Goal: Find specific page/section: Find specific page/section

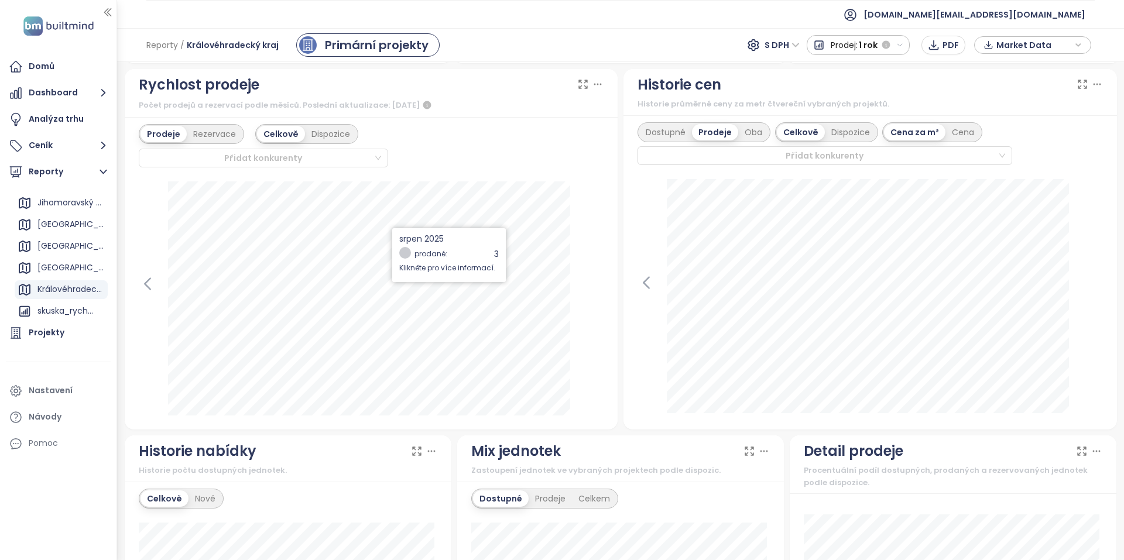
scroll to position [332, 0]
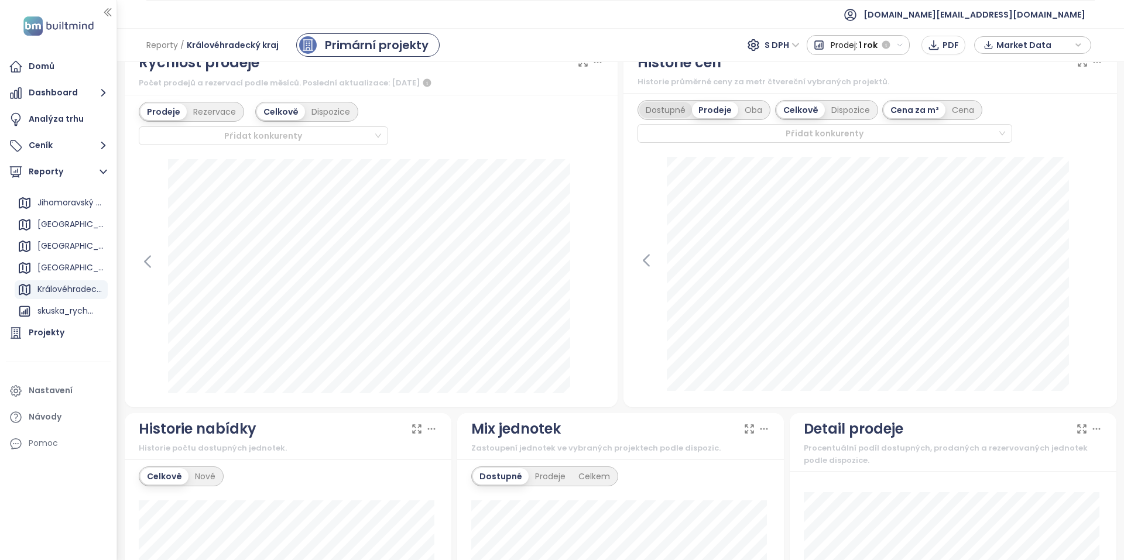
click at [678, 109] on div "Dostupné" at bounding box center [665, 110] width 53 height 16
click at [126, 415] on div "Historie nabídky Historie počtu dostupných jednotek." at bounding box center [288, 436] width 327 height 47
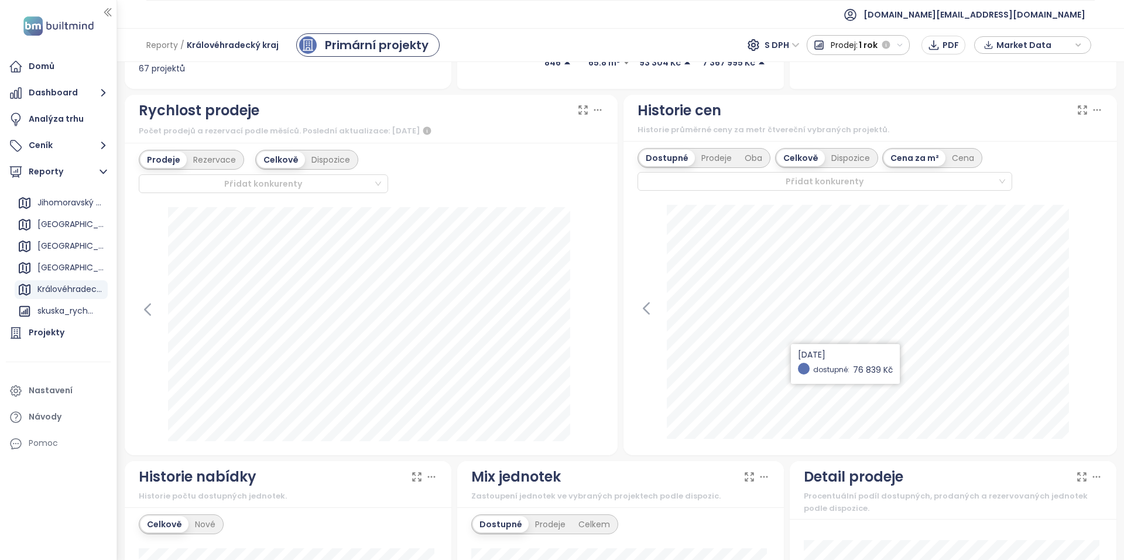
scroll to position [273, 0]
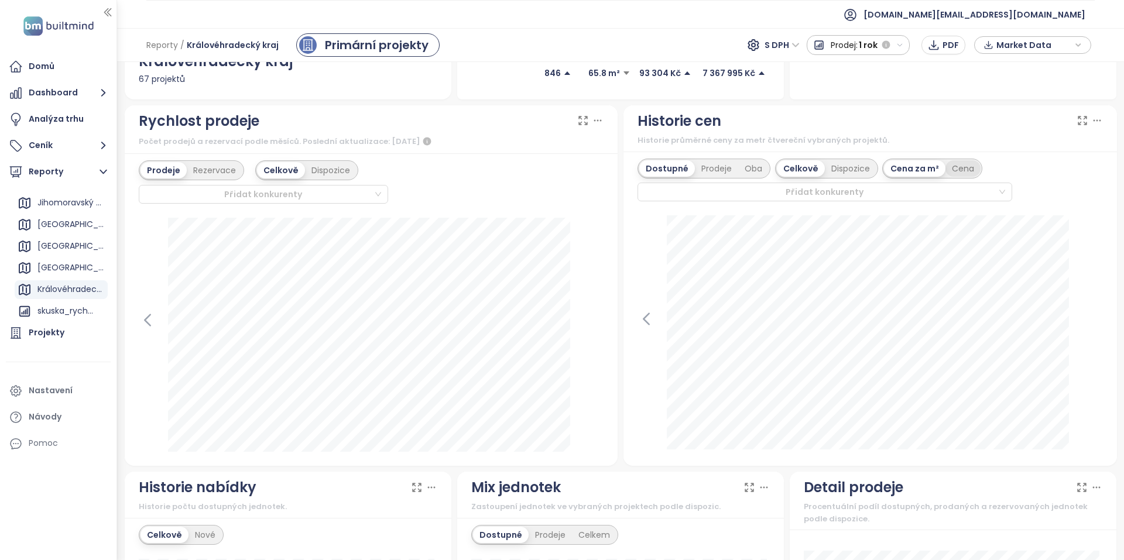
click at [951, 172] on div "Cena" at bounding box center [963, 168] width 35 height 16
click at [845, 167] on div "Dispozice" at bounding box center [851, 168] width 52 height 16
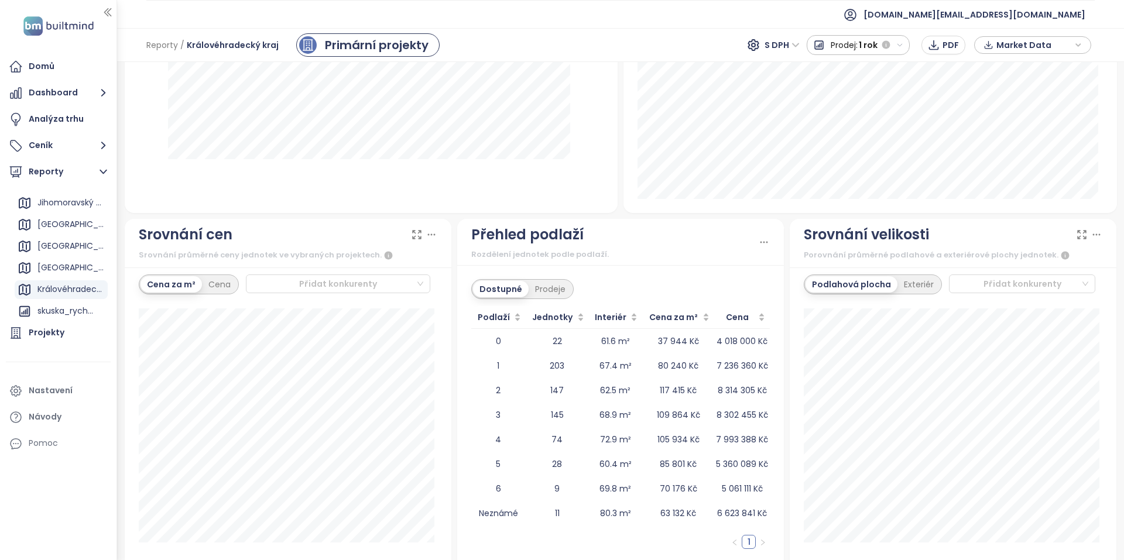
scroll to position [1269, 0]
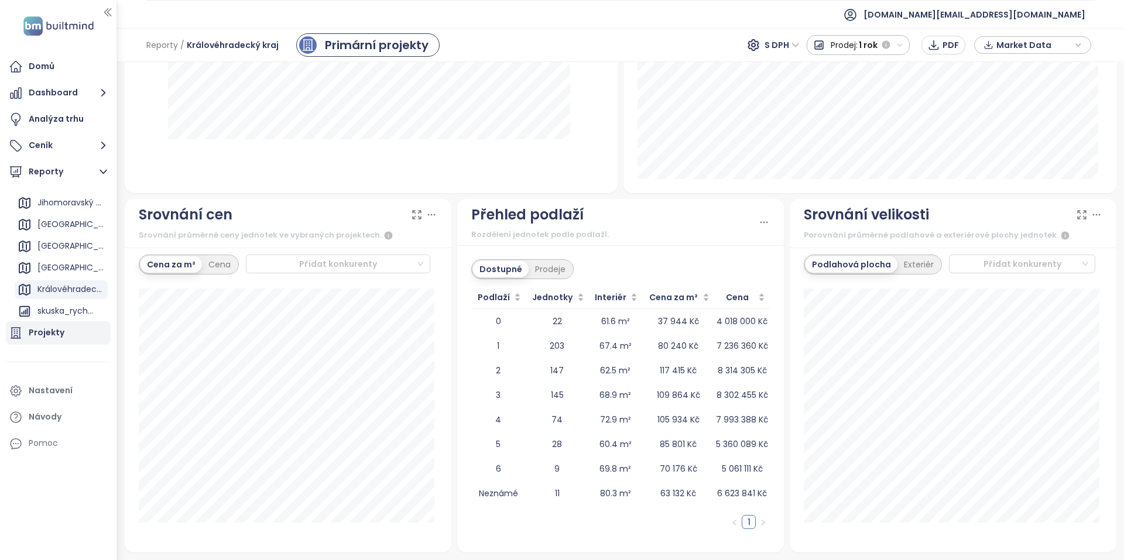
click at [56, 328] on div "Projekty" at bounding box center [47, 333] width 36 height 15
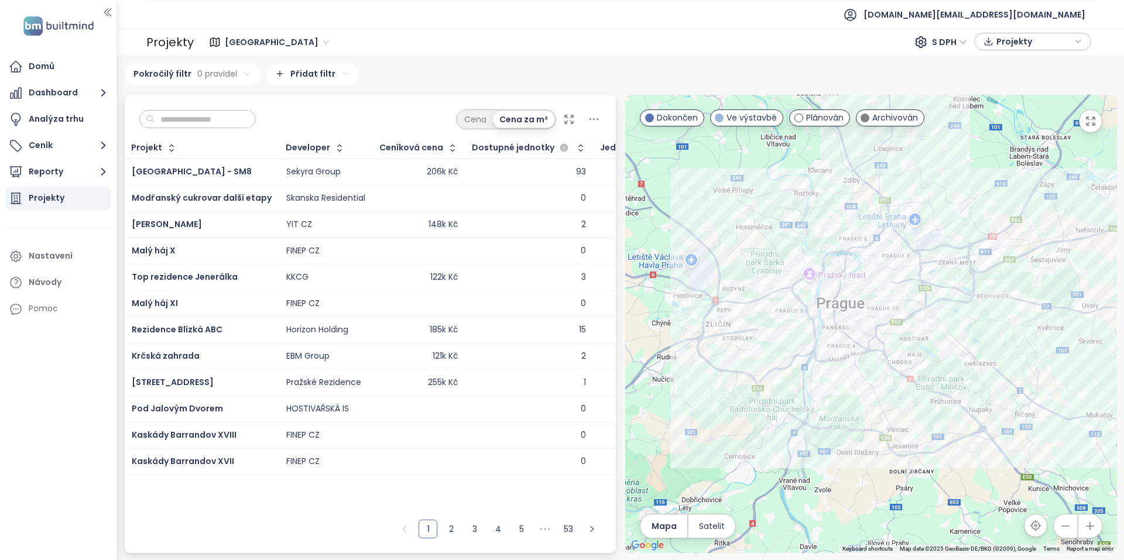
click at [178, 175] on span "[GEOGRAPHIC_DATA] - SM8" at bounding box center [192, 172] width 120 height 12
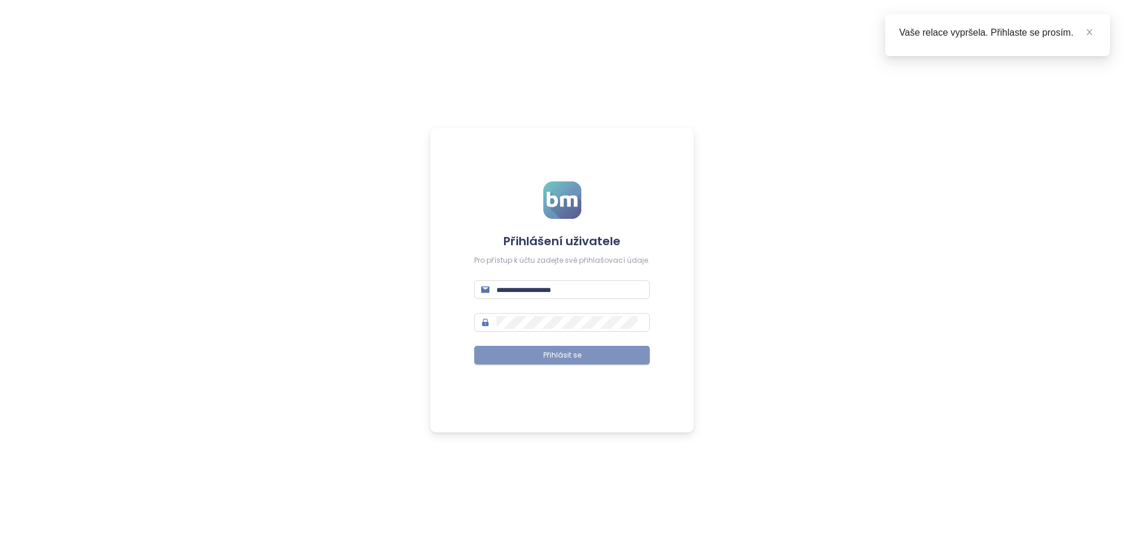
type input "**********"
click at [577, 359] on span "Přihlásit se" at bounding box center [562, 355] width 38 height 11
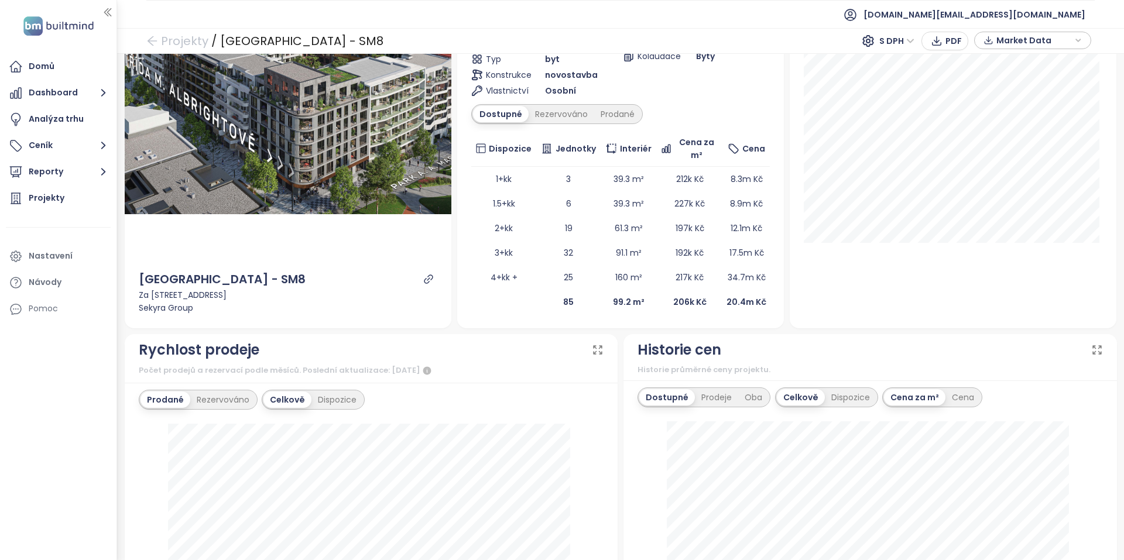
scroll to position [122, 0]
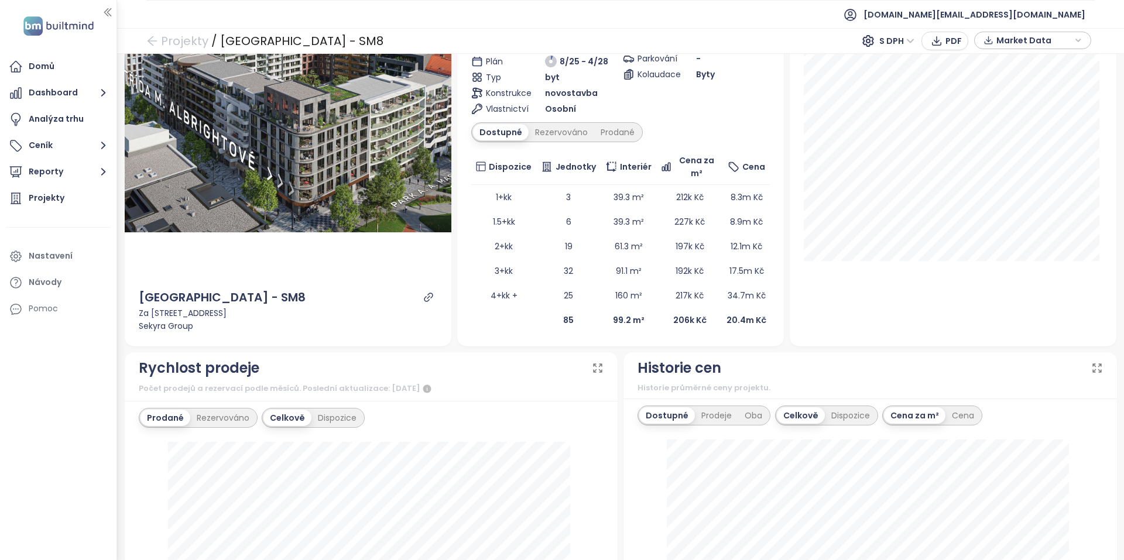
click at [1091, 369] on icon at bounding box center [1097, 368] width 12 height 12
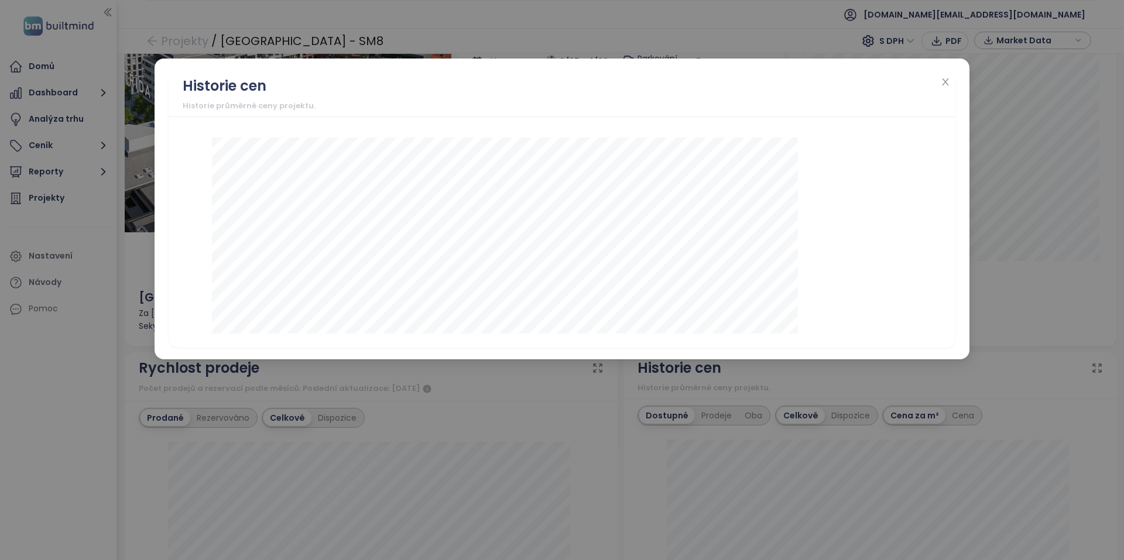
click at [1085, 369] on div "Historie cen Historie průměrné ceny projektu." at bounding box center [562, 280] width 1124 height 560
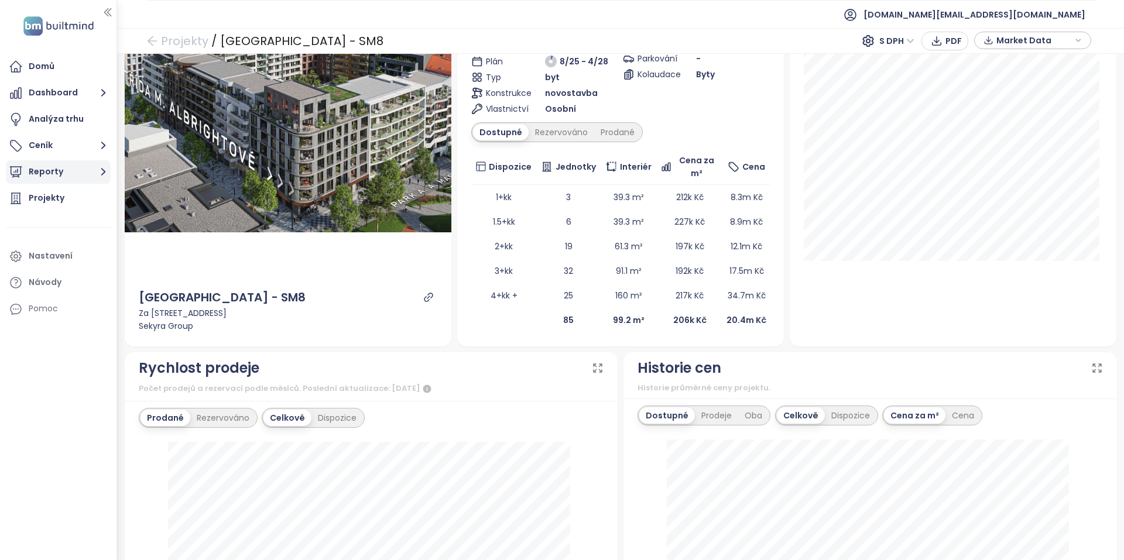
click at [68, 172] on button "Reporty" at bounding box center [58, 171] width 105 height 23
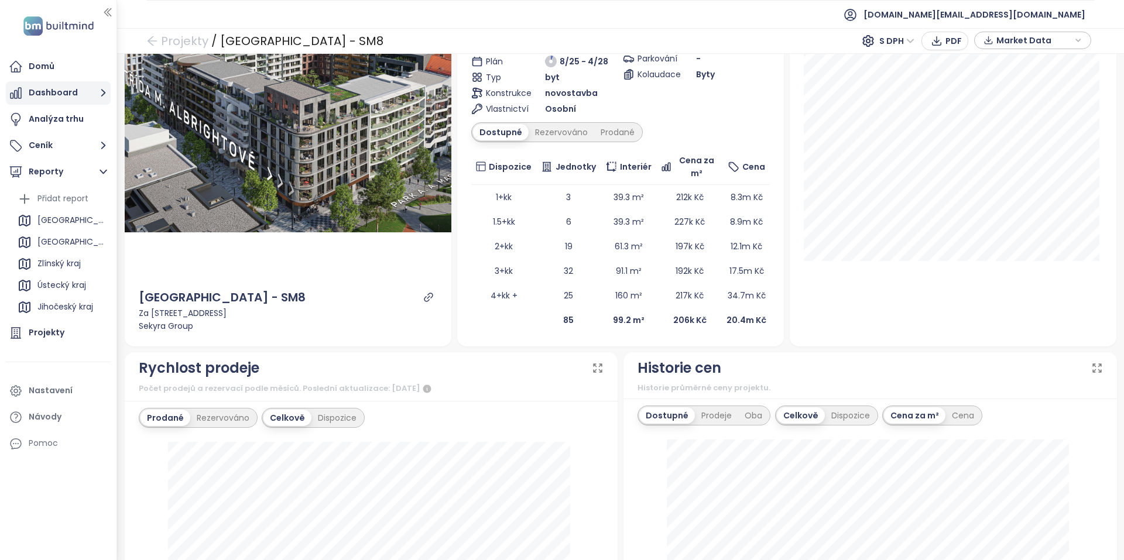
click at [52, 91] on button "Dashboard" at bounding box center [58, 92] width 105 height 23
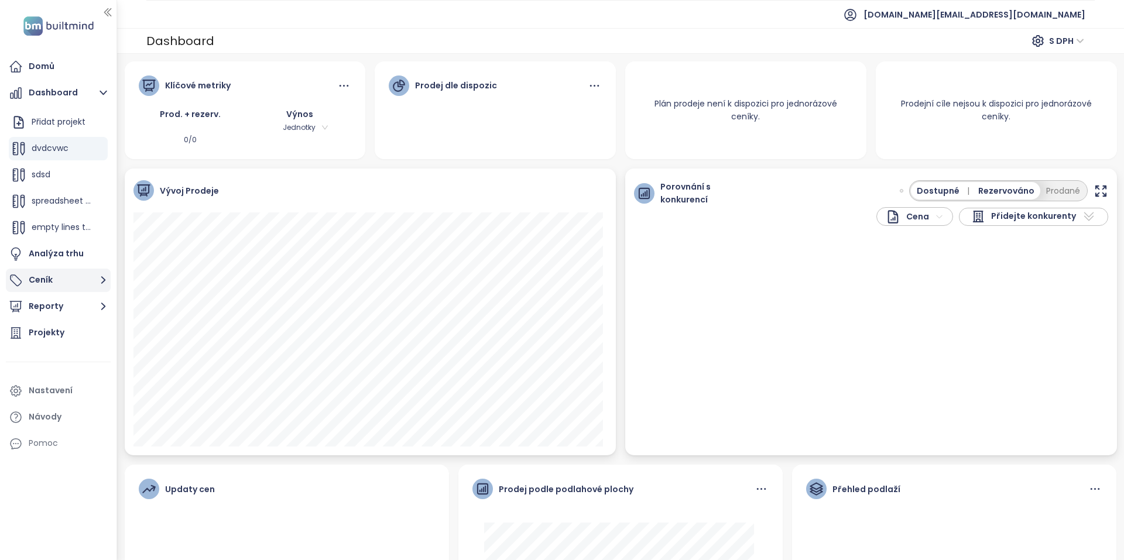
click at [41, 282] on button "Ceník" at bounding box center [58, 280] width 105 height 23
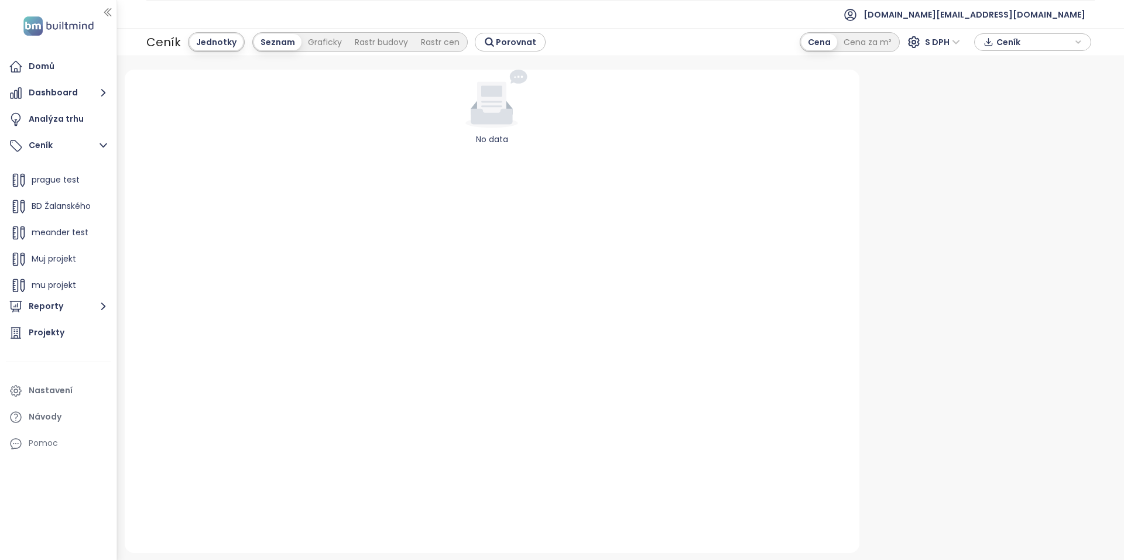
scroll to position [184, 0]
click at [50, 276] on span "Muj projekt 30.4.2025" at bounding box center [69, 280] width 74 height 12
click at [54, 260] on div "mu projekt" at bounding box center [54, 253] width 44 height 15
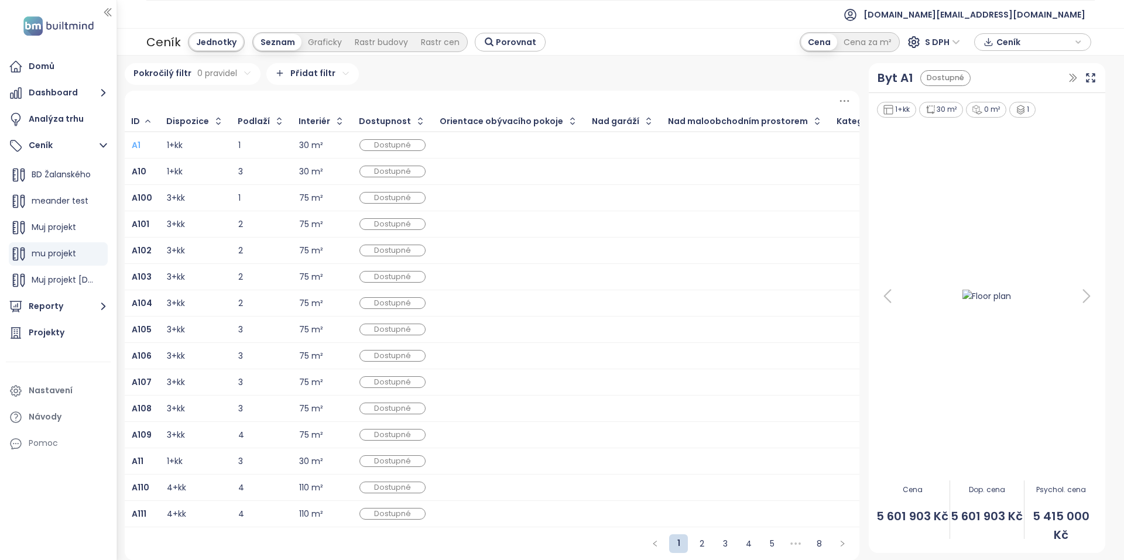
click at [133, 144] on b "A1" at bounding box center [136, 145] width 9 height 12
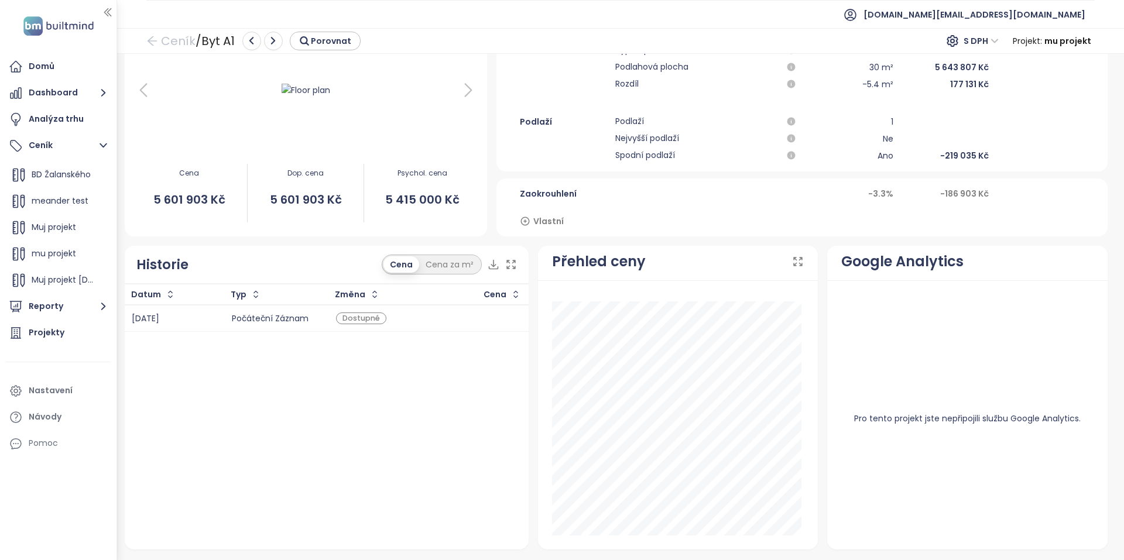
scroll to position [94, 0]
drag, startPoint x: 263, startPoint y: 358, endPoint x: 141, endPoint y: 168, distance: 226.5
click at [263, 357] on div "Datum Typ Změna Cena 07.05.2025 Počáteční záznam Dostupné" at bounding box center [327, 415] width 404 height 265
